Goal: Navigation & Orientation: Find specific page/section

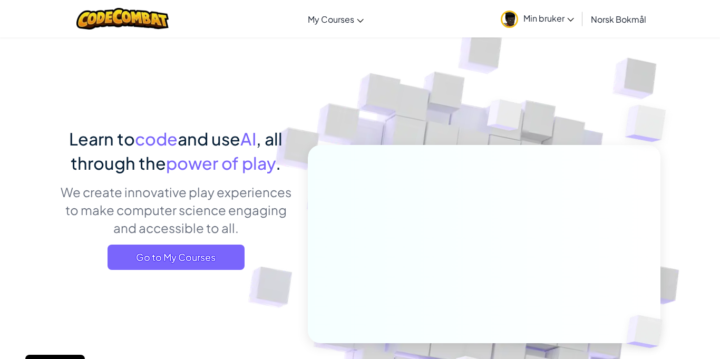
click at [543, 21] on span "Min bruker" at bounding box center [549, 18] width 51 height 11
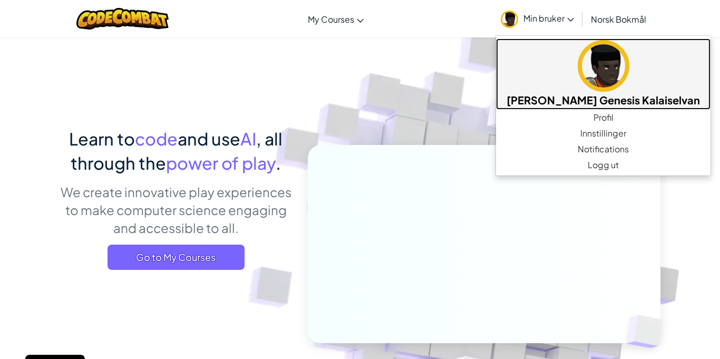
click at [563, 95] on h5 "[PERSON_NAME] Genesis Kalaiselvan" at bounding box center [604, 100] width 194 height 16
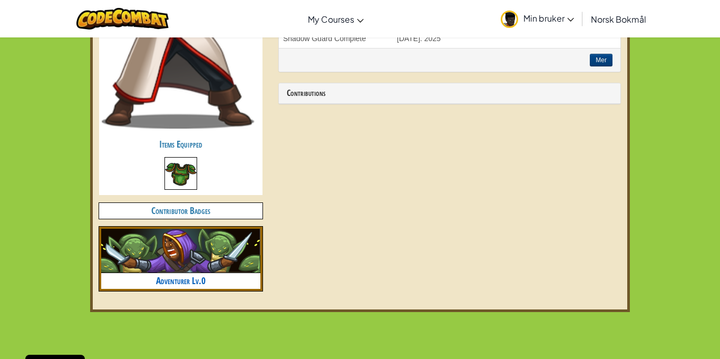
scroll to position [497, 0]
